Goal: Task Accomplishment & Management: Manage account settings

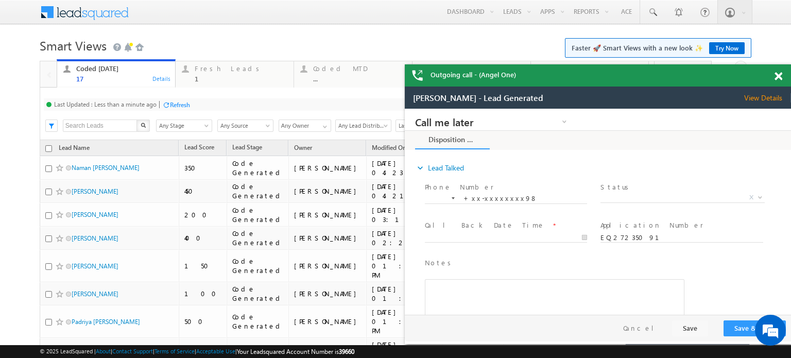
click at [778, 74] on span at bounding box center [778, 76] width 8 height 9
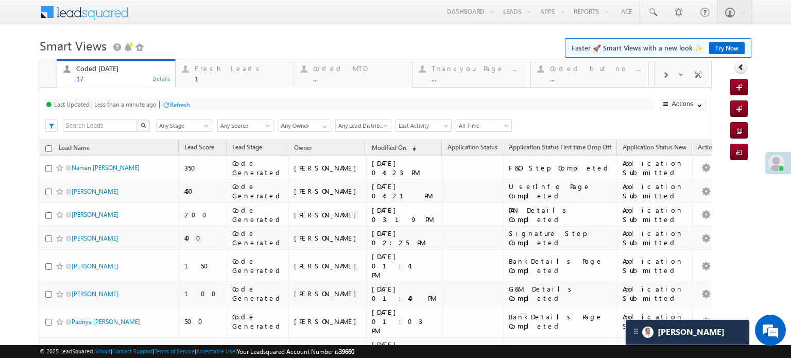
click at [178, 106] on div "Refresh" at bounding box center [180, 105] width 20 height 8
click at [247, 78] on div "1" at bounding box center [241, 79] width 93 height 8
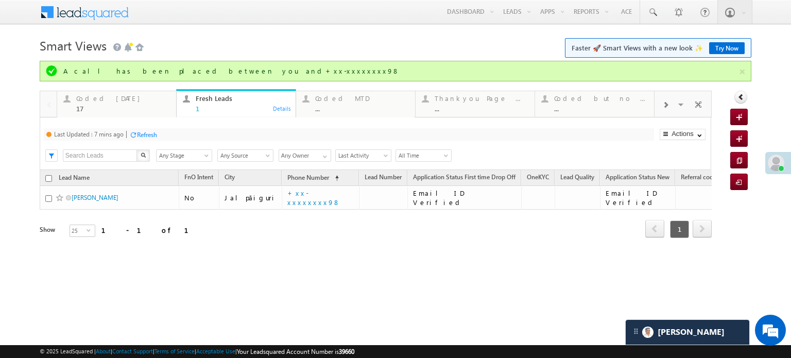
click at [150, 136] on div "Refresh" at bounding box center [147, 135] width 20 height 8
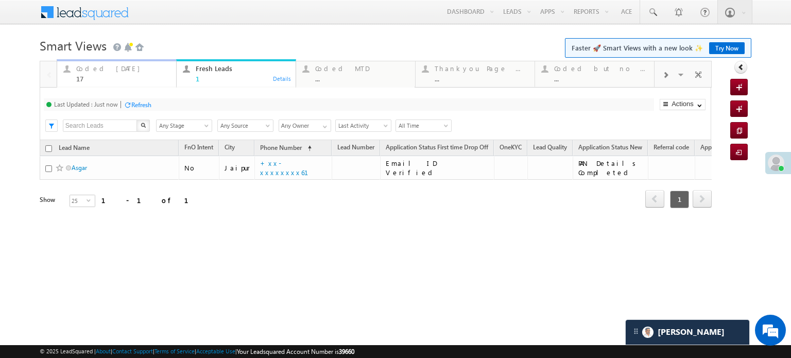
click at [142, 75] on div "17" at bounding box center [123, 79] width 94 height 8
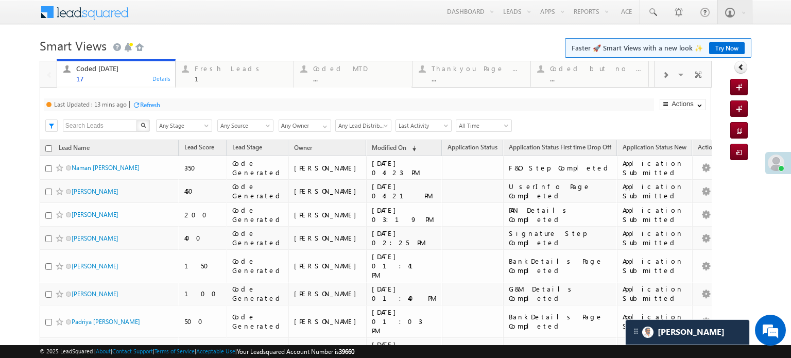
click at [142, 75] on div "17" at bounding box center [122, 79] width 93 height 8
click at [154, 105] on div "Refresh" at bounding box center [150, 105] width 20 height 8
click at [212, 72] on div "Fresh Leads" at bounding box center [241, 68] width 93 height 8
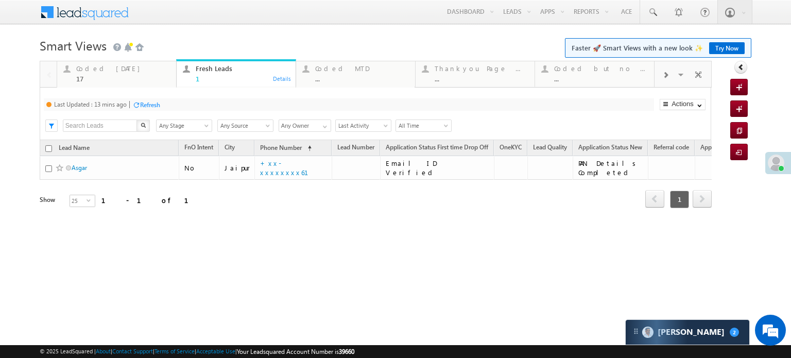
click at [157, 103] on div "Refresh" at bounding box center [150, 105] width 20 height 8
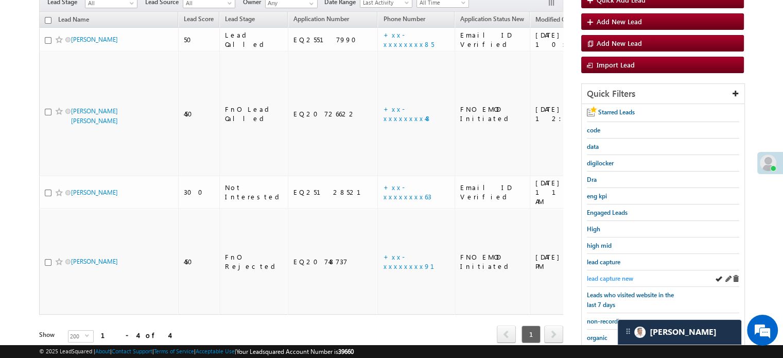
scroll to position [4735, 0]
click at [607, 274] on span "lead capture new" at bounding box center [610, 278] width 46 height 8
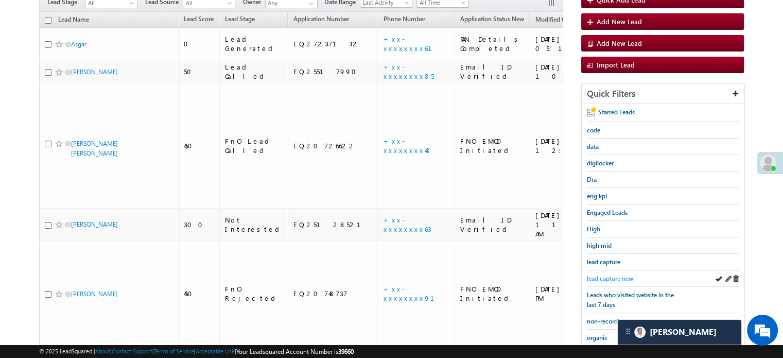
click at [611, 274] on span "lead capture new" at bounding box center [610, 278] width 46 height 8
click at [608, 274] on span "lead capture new" at bounding box center [610, 278] width 46 height 8
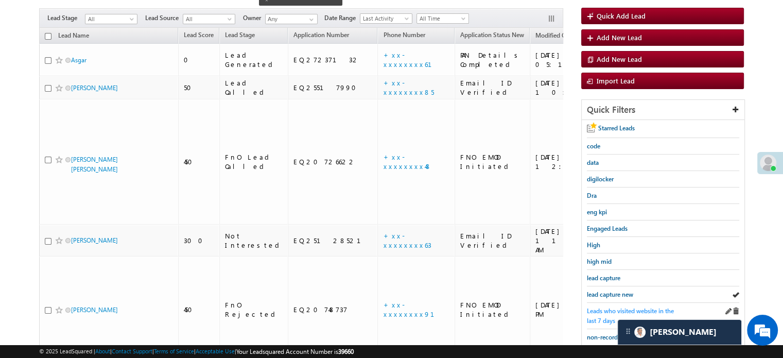
scroll to position [103, 0]
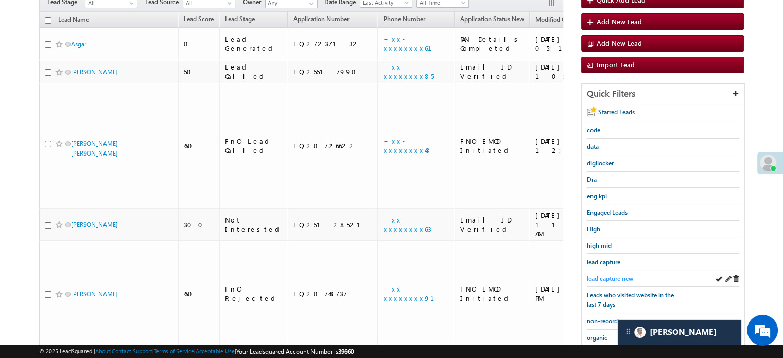
click at [613, 277] on span "lead capture new" at bounding box center [610, 278] width 46 height 8
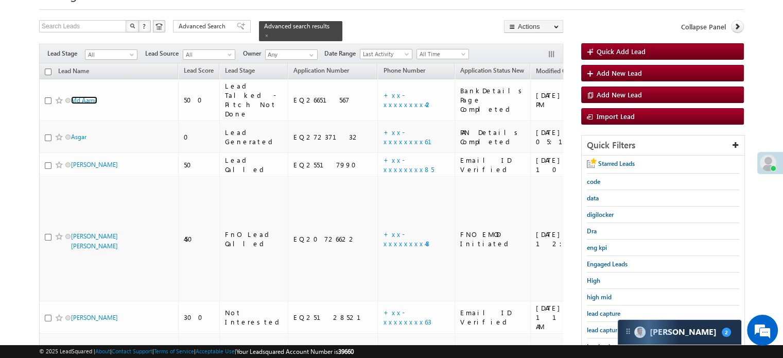
scroll to position [4846, 0]
click at [592, 326] on span "lead capture new" at bounding box center [610, 330] width 46 height 8
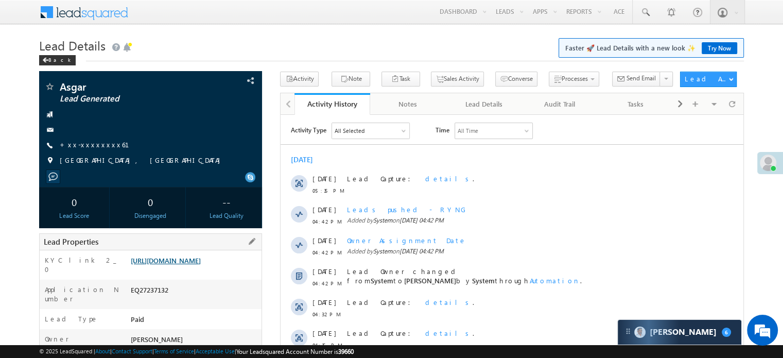
click at [201, 259] on link "[URL][DOMAIN_NAME]" at bounding box center [166, 260] width 70 height 9
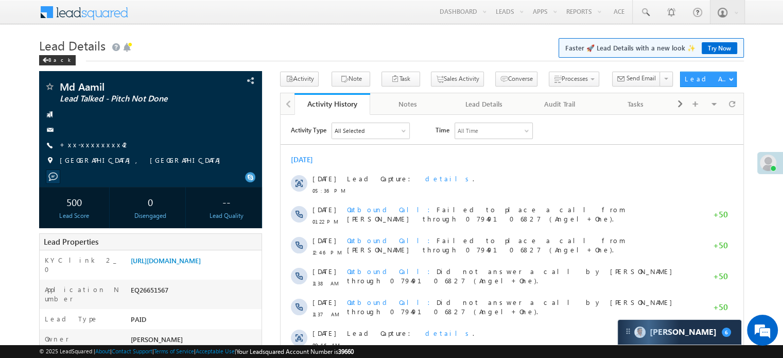
scroll to position [103, 0]
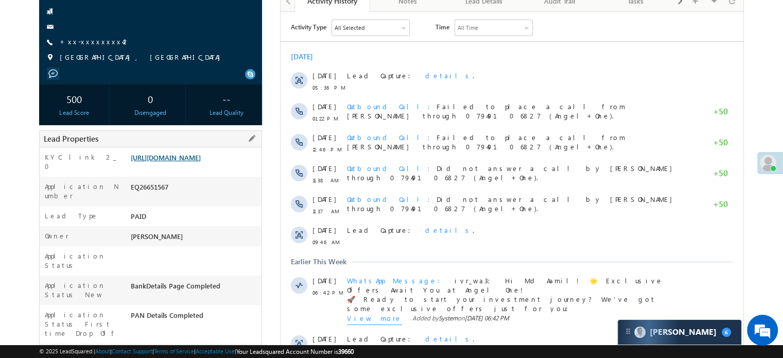
click at [201, 161] on link "[URL][DOMAIN_NAME]" at bounding box center [166, 157] width 70 height 9
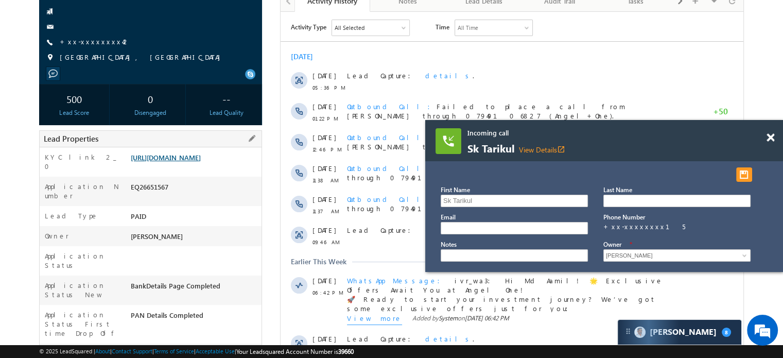
scroll to position [0, 0]
drag, startPoint x: 768, startPoint y: 137, endPoint x: 750, endPoint y: 130, distance: 18.9
click at [768, 137] on span at bounding box center [771, 137] width 8 height 9
